Goal: Navigation & Orientation: Understand site structure

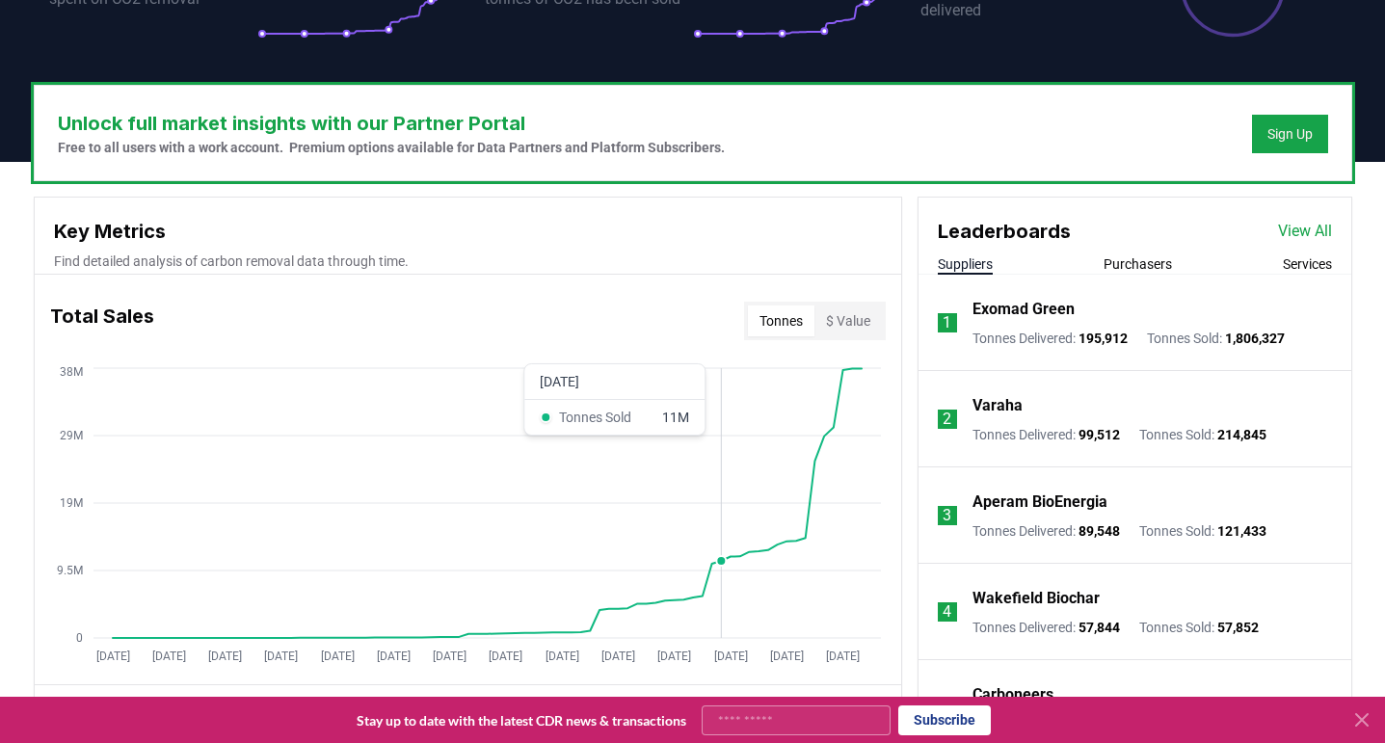
scroll to position [517, 0]
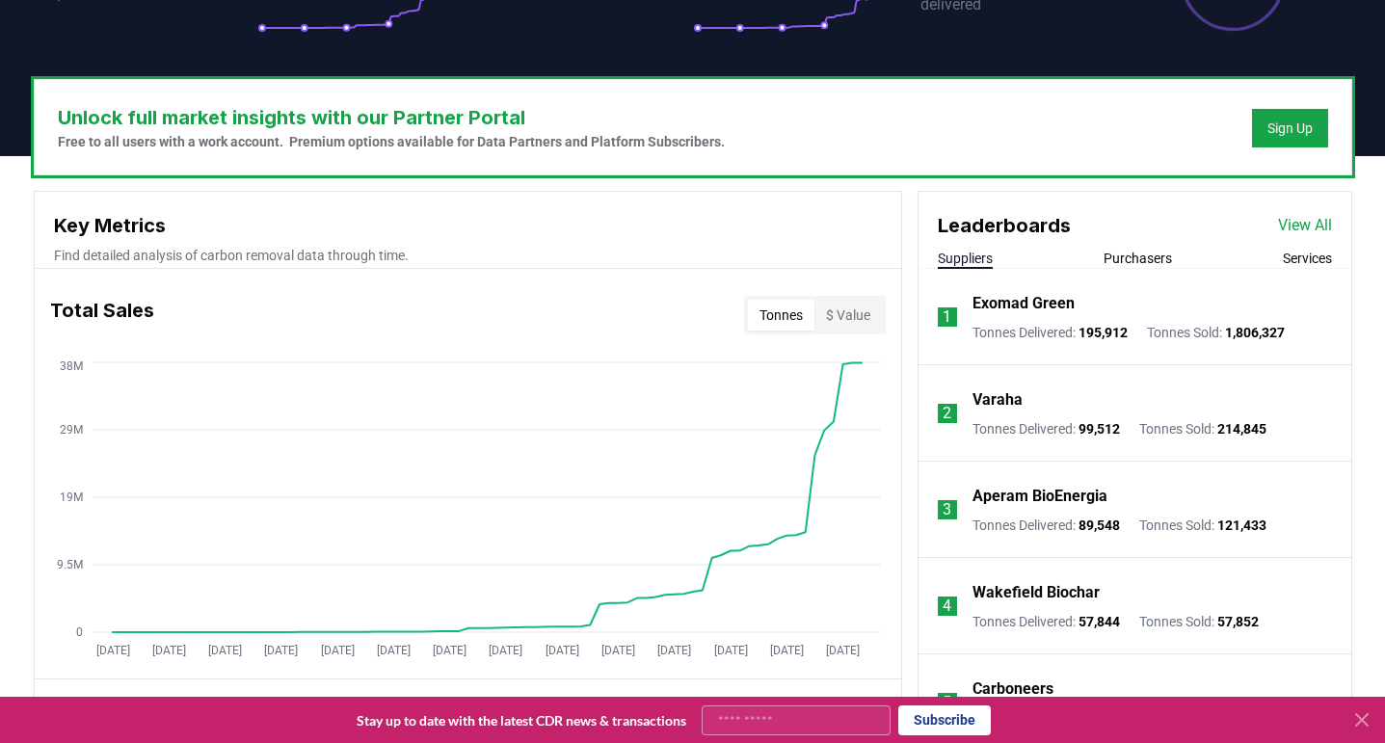
click at [1361, 718] on icon at bounding box center [1362, 720] width 12 height 12
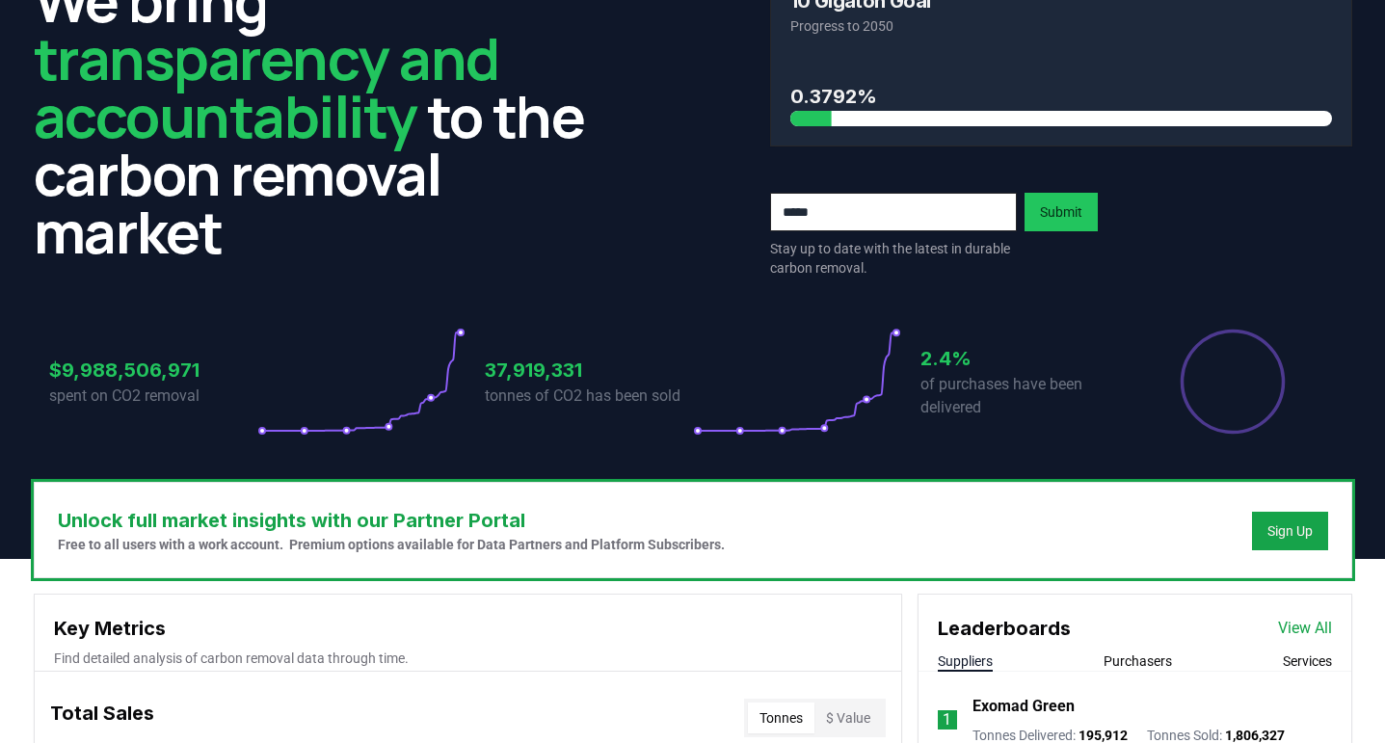
scroll to position [0, 0]
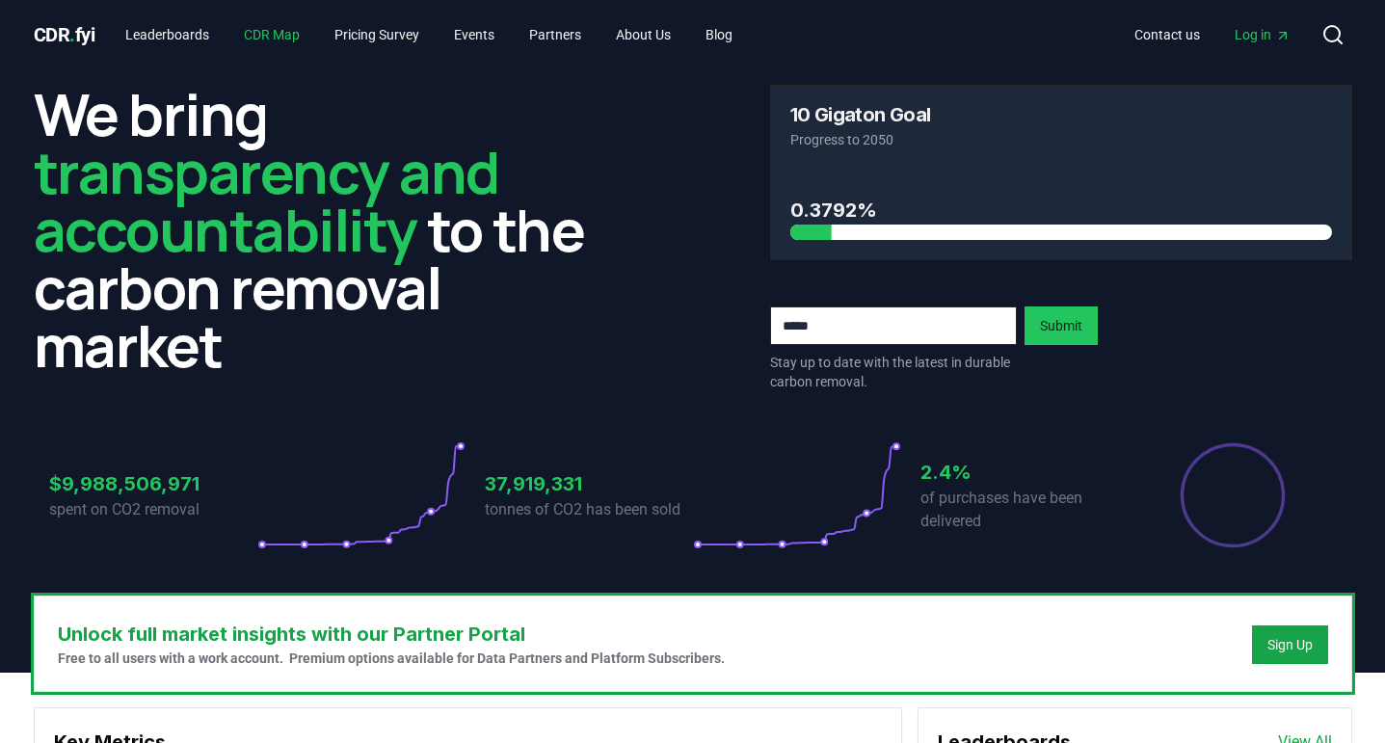
click at [278, 29] on link "CDR Map" at bounding box center [271, 34] width 87 height 35
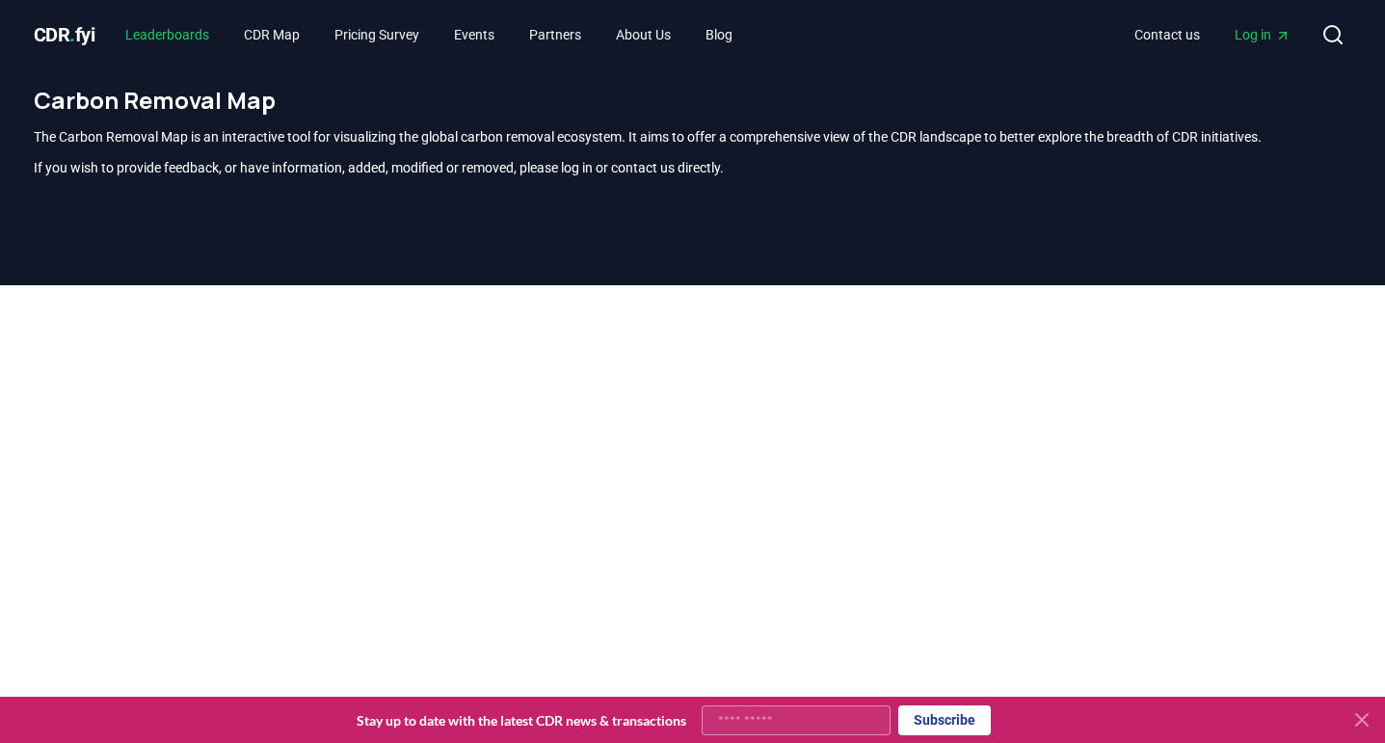
click at [191, 33] on link "Leaderboards" at bounding box center [167, 34] width 115 height 35
